Goal: Navigation & Orientation: Find specific page/section

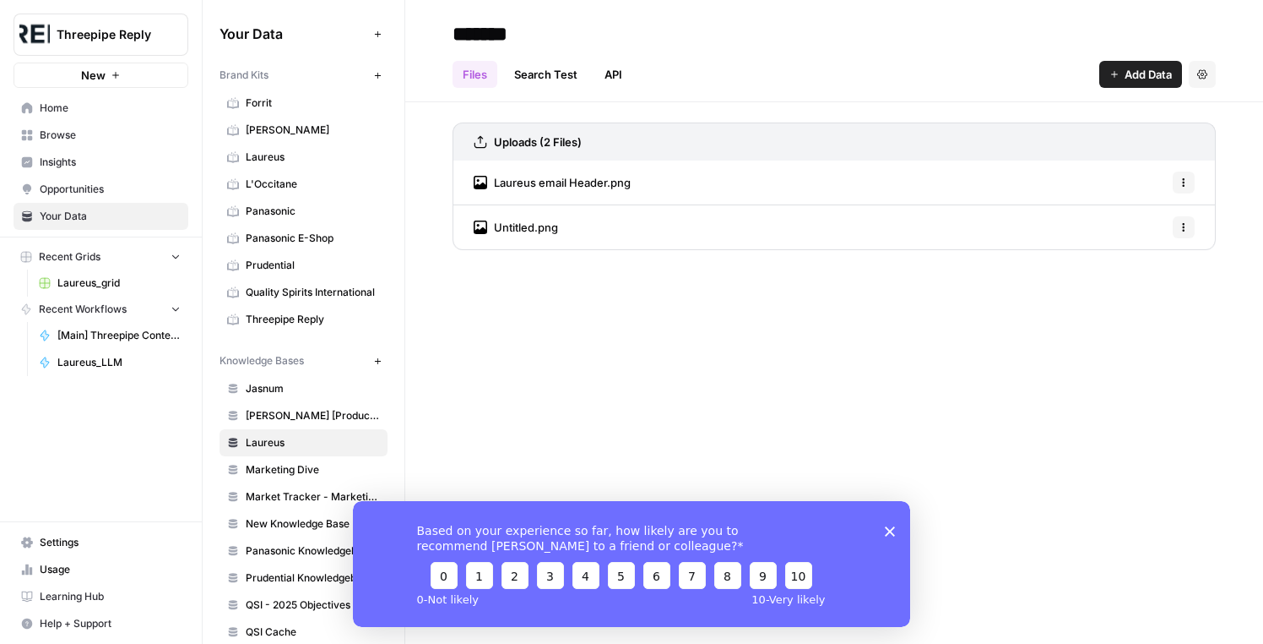
click at [53, 110] on span "Home" at bounding box center [110, 108] width 141 height 15
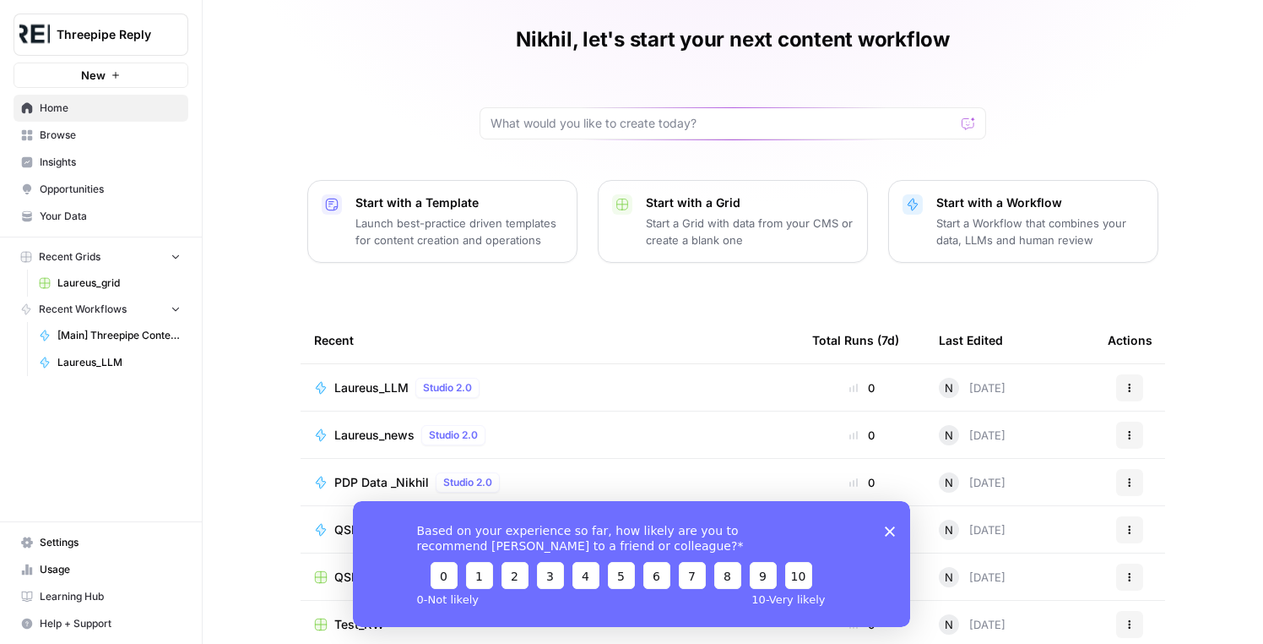
scroll to position [133, 0]
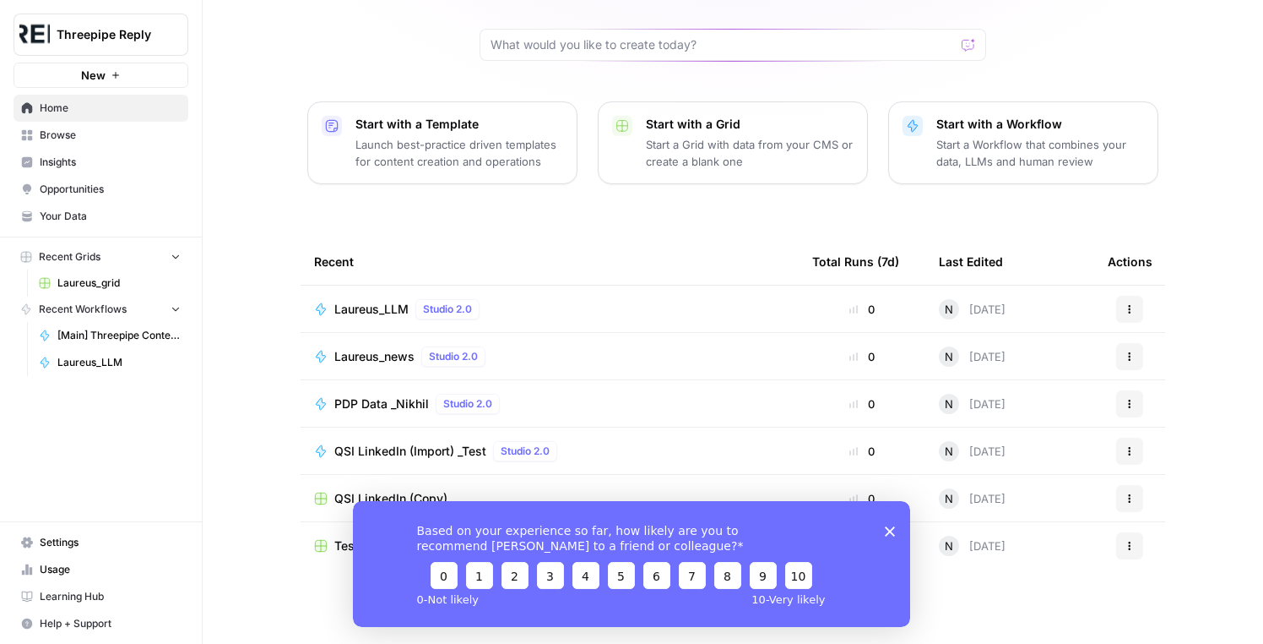
click at [890, 534] on icon "Close survey" at bounding box center [890, 530] width 10 height 10
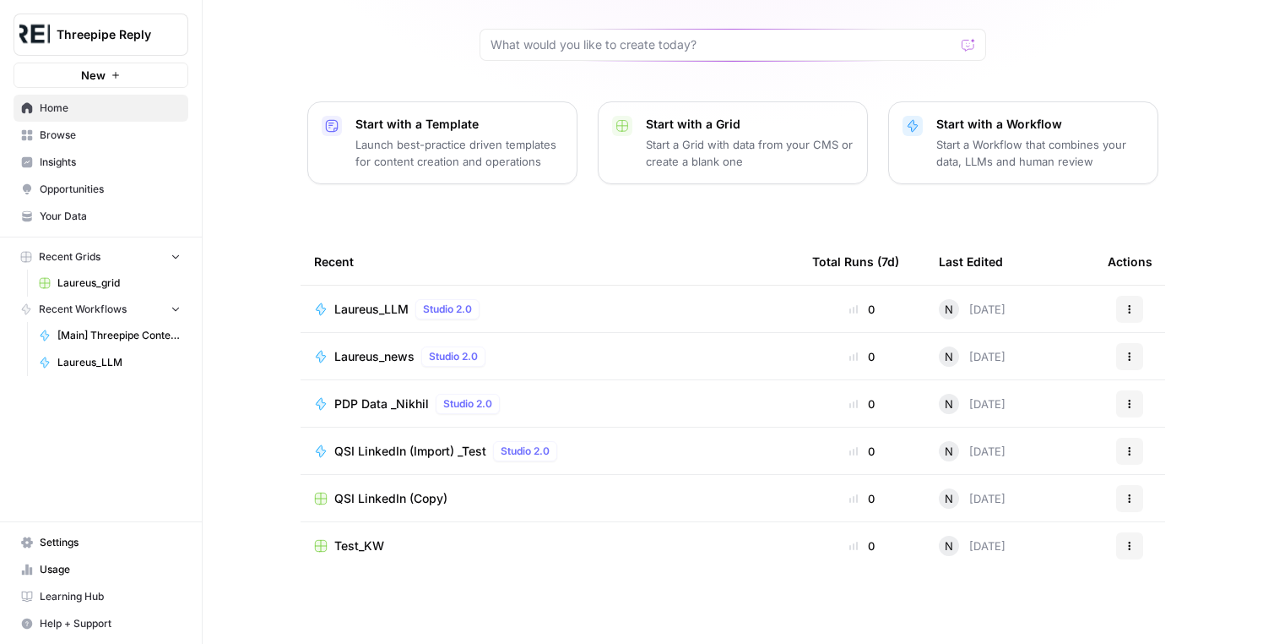
click at [66, 138] on span "Browse" at bounding box center [110, 135] width 141 height 15
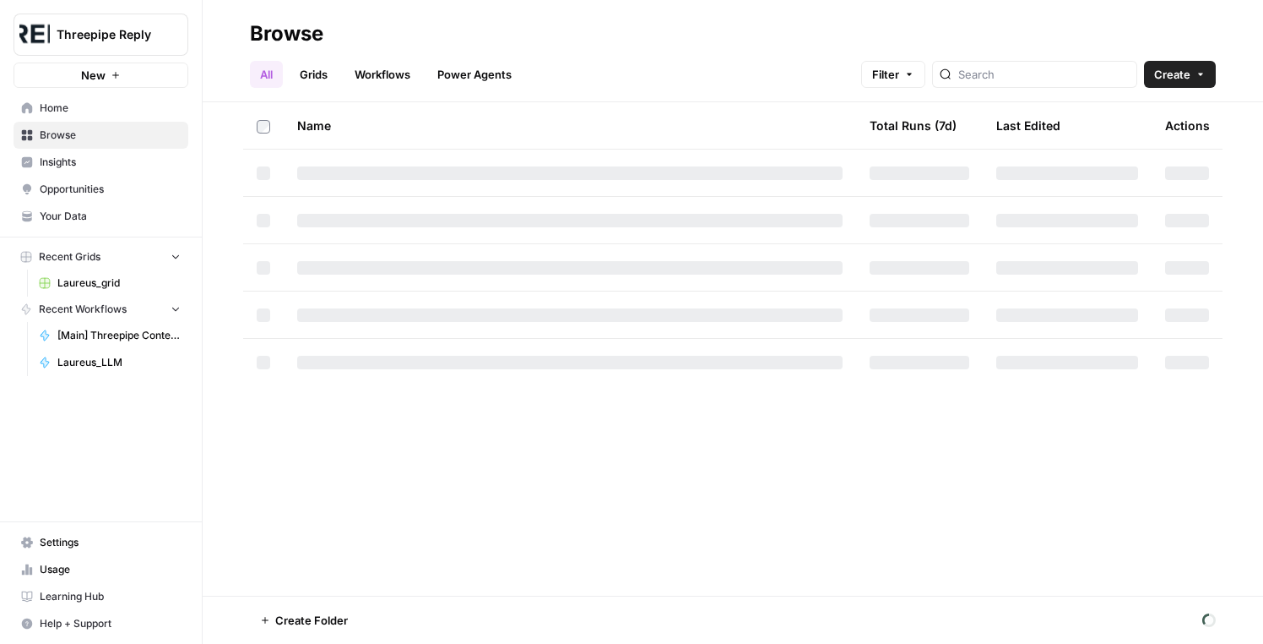
click at [399, 73] on link "Workflows" at bounding box center [383, 74] width 76 height 27
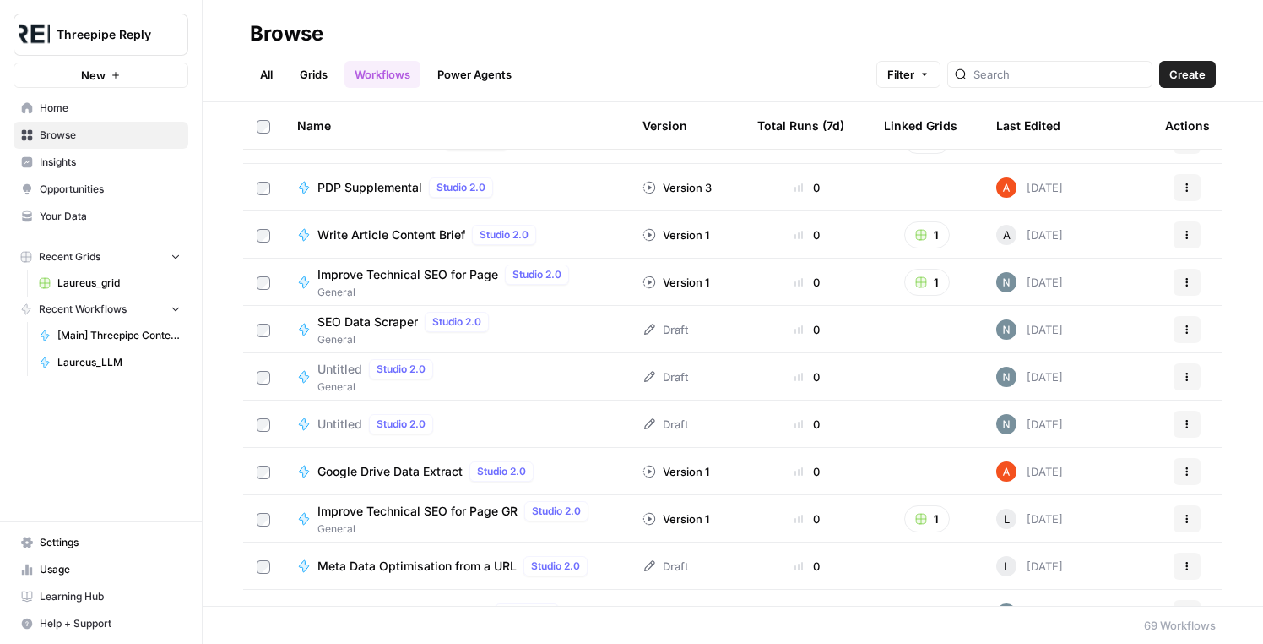
scroll to position [1785, 0]
